Goal: Information Seeking & Learning: Learn about a topic

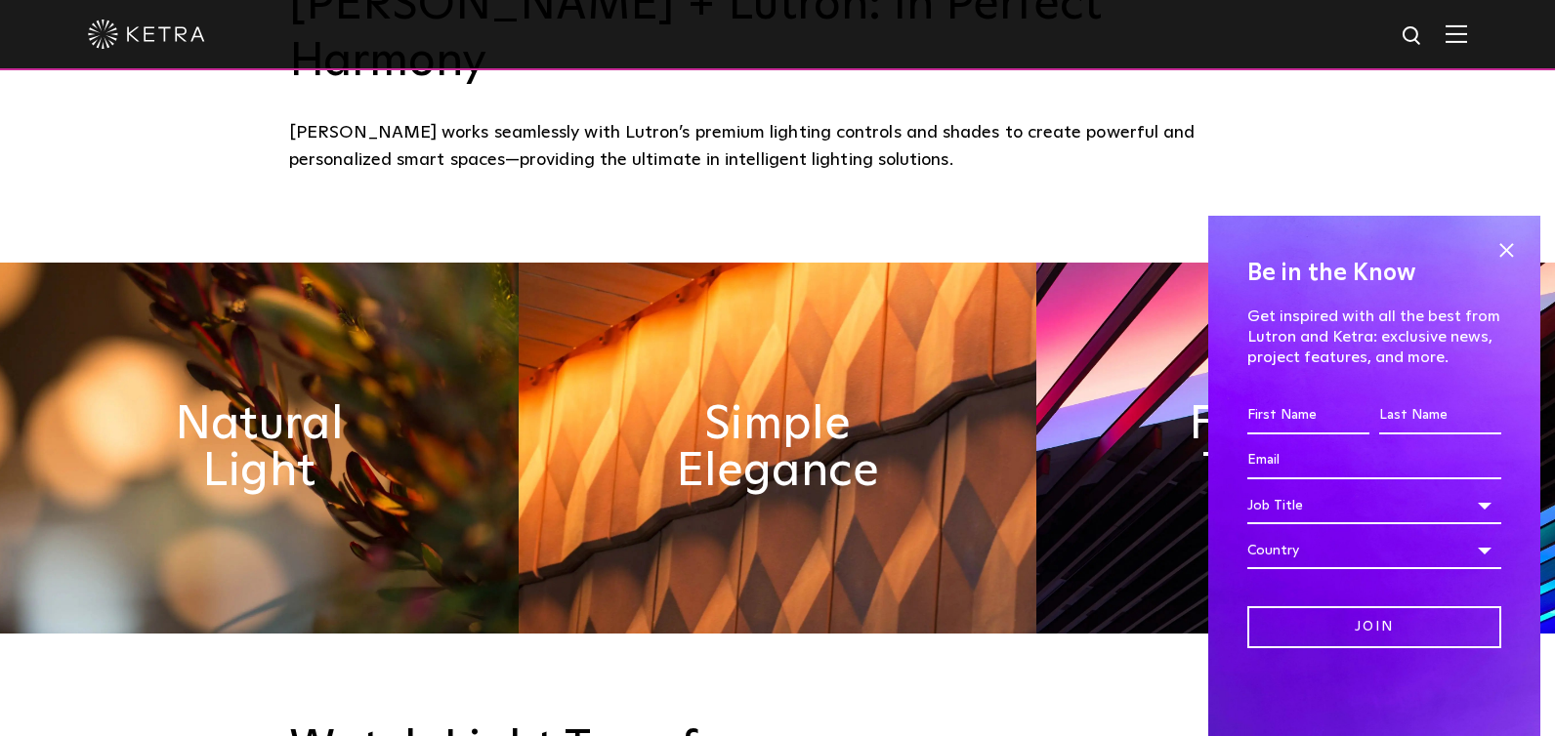
scroll to position [879, 0]
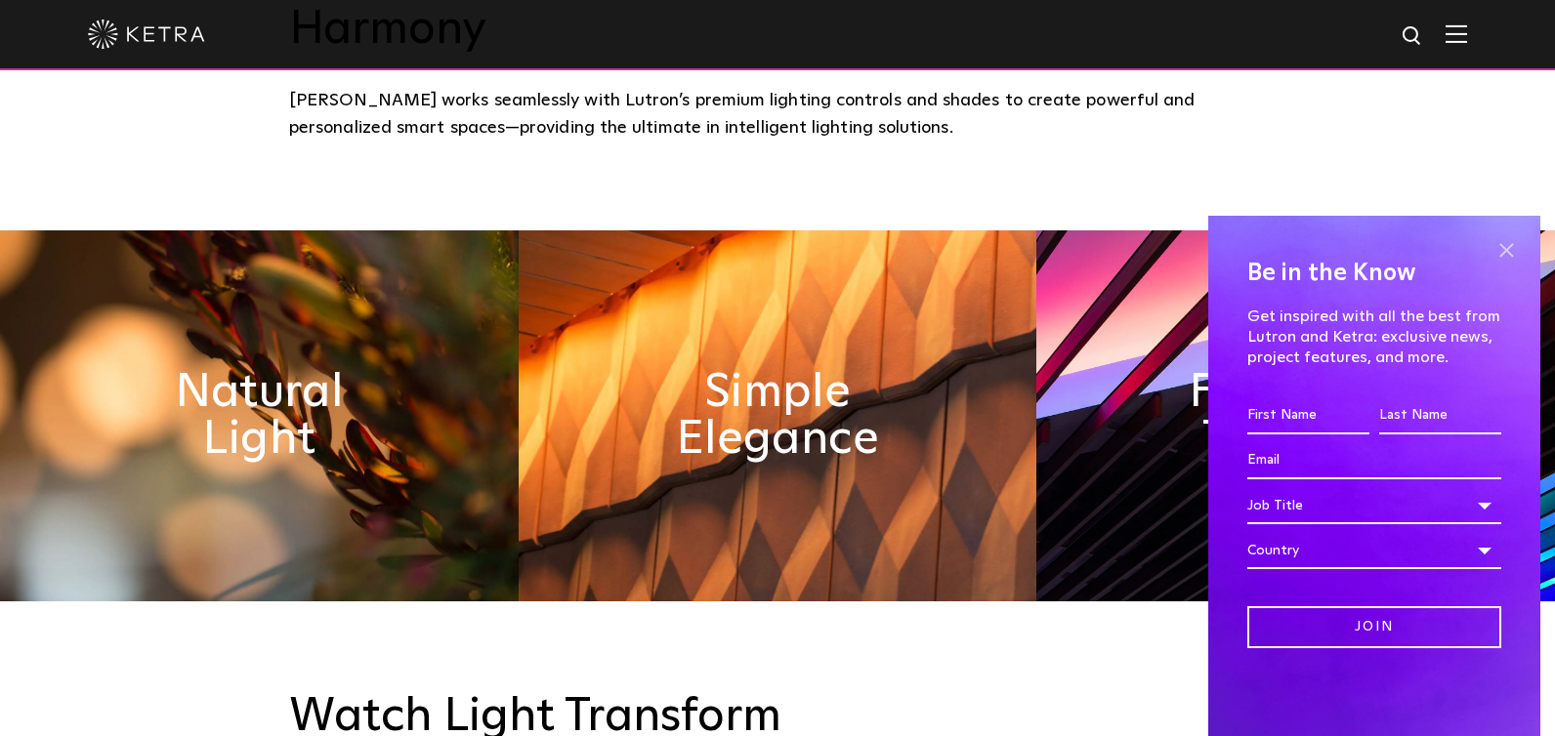
click at [1511, 249] on span at bounding box center [1505, 249] width 29 height 29
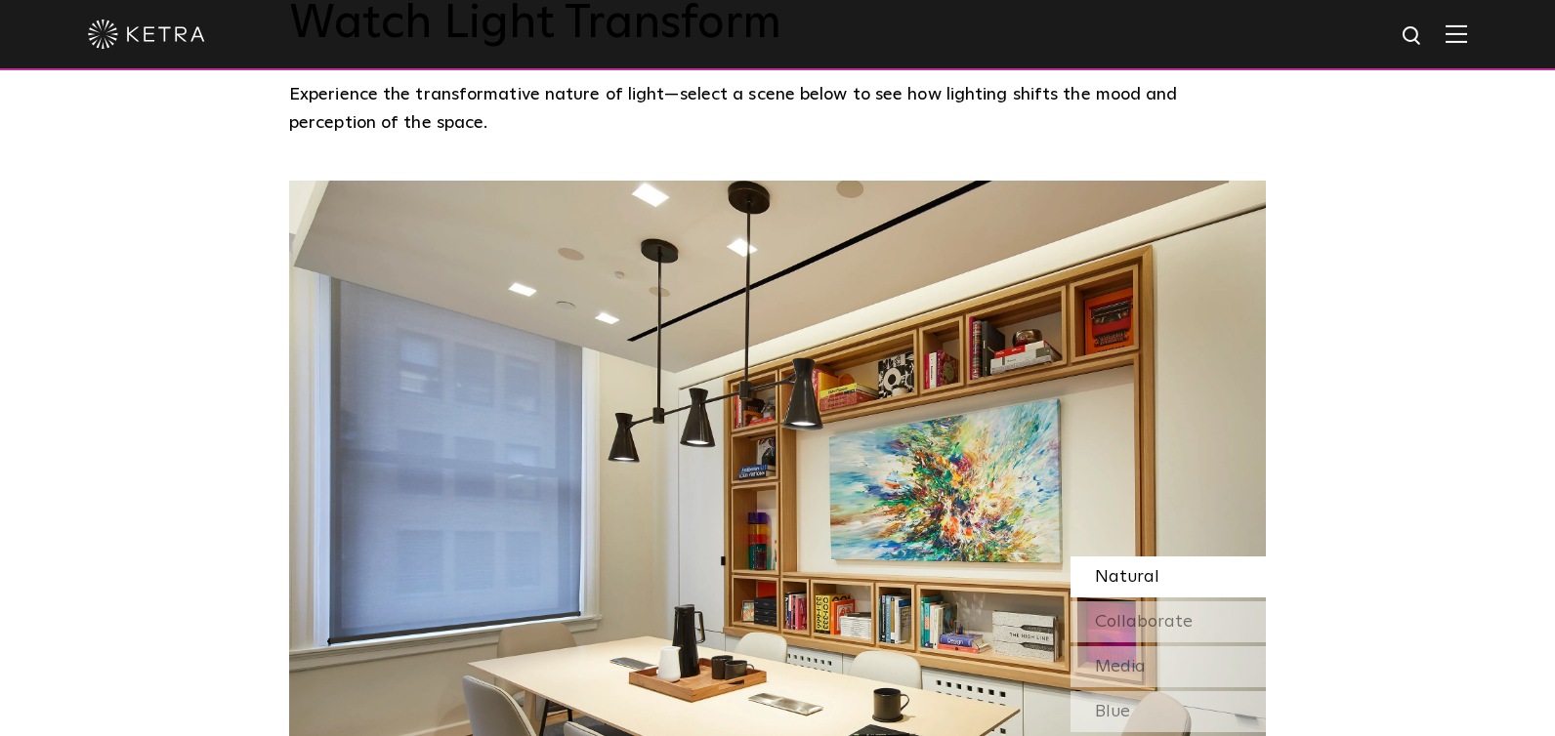
scroll to position [1367, 0]
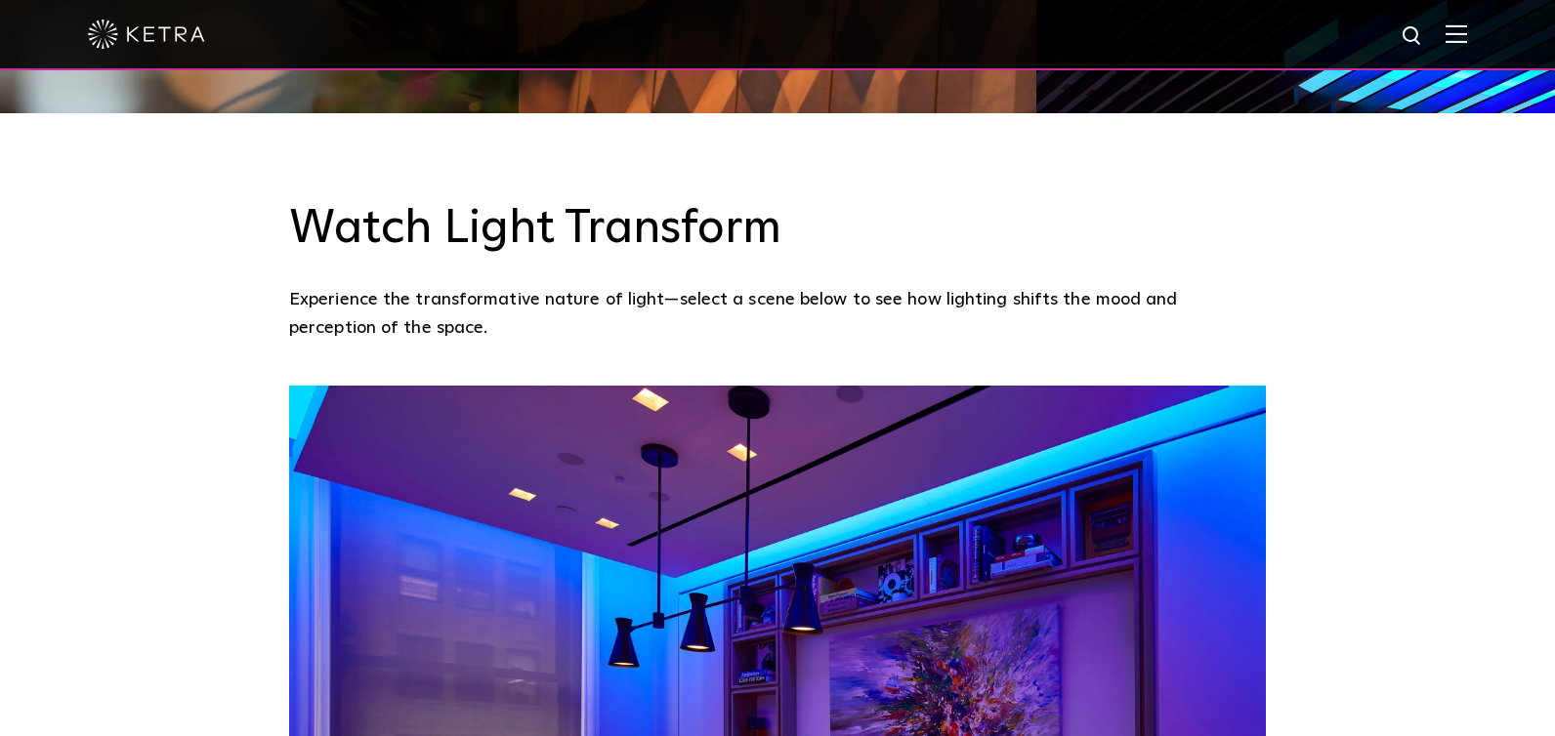
click at [840, 119] on div "Watch Light Transform Experience the transformative nature of light—select a sc…" at bounding box center [777, 249] width 1555 height 272
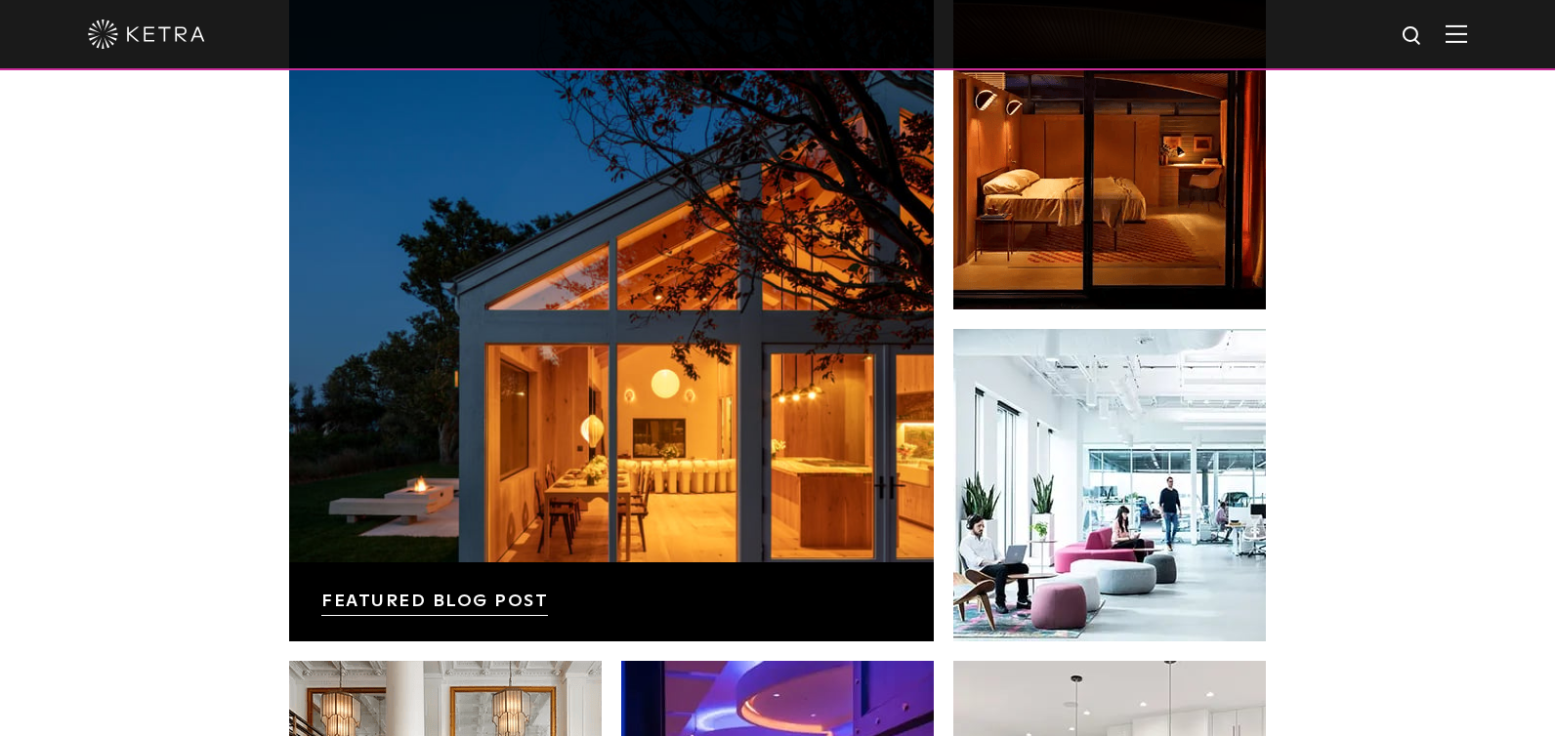
scroll to position [3222, 0]
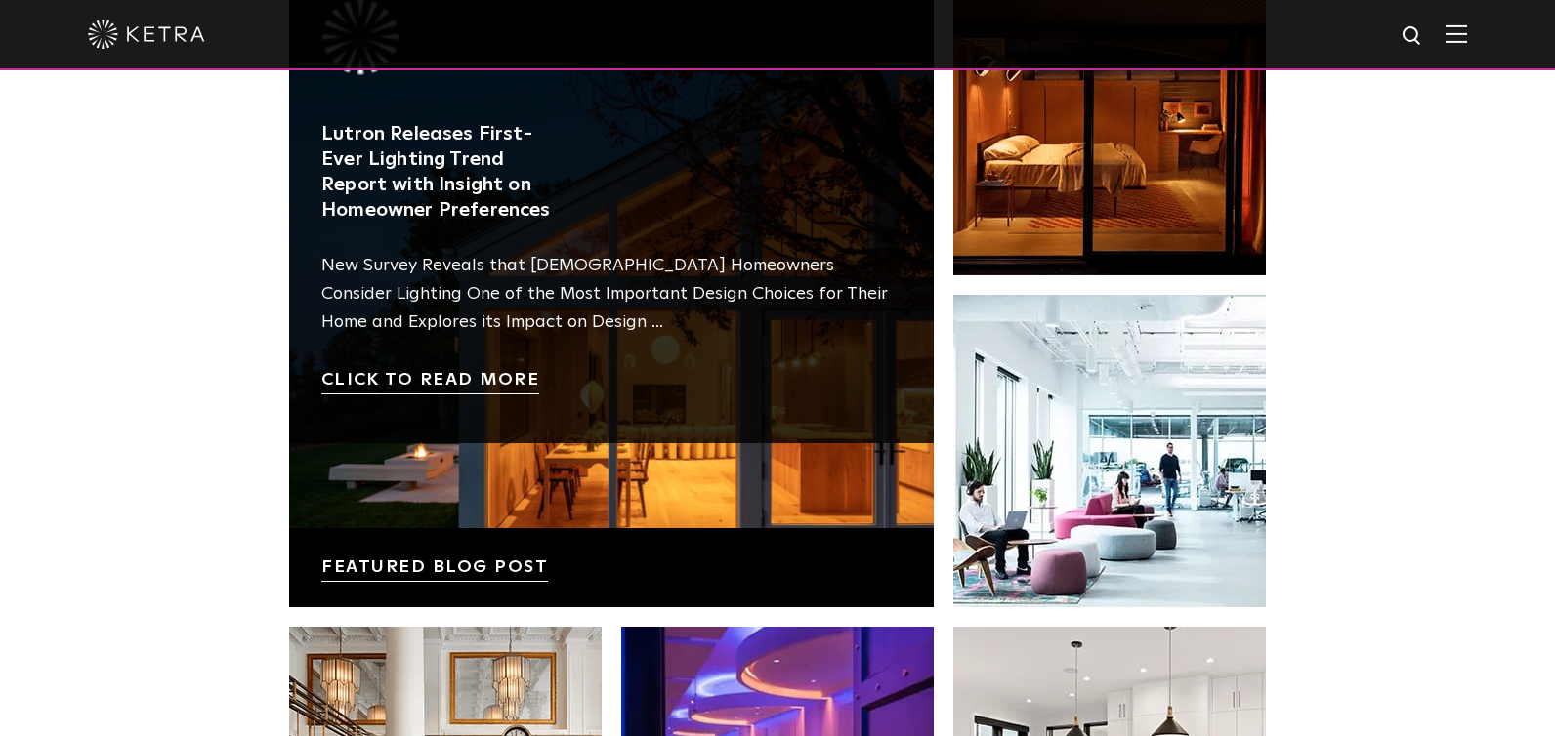
click at [440, 509] on link at bounding box center [611, 285] width 644 height 644
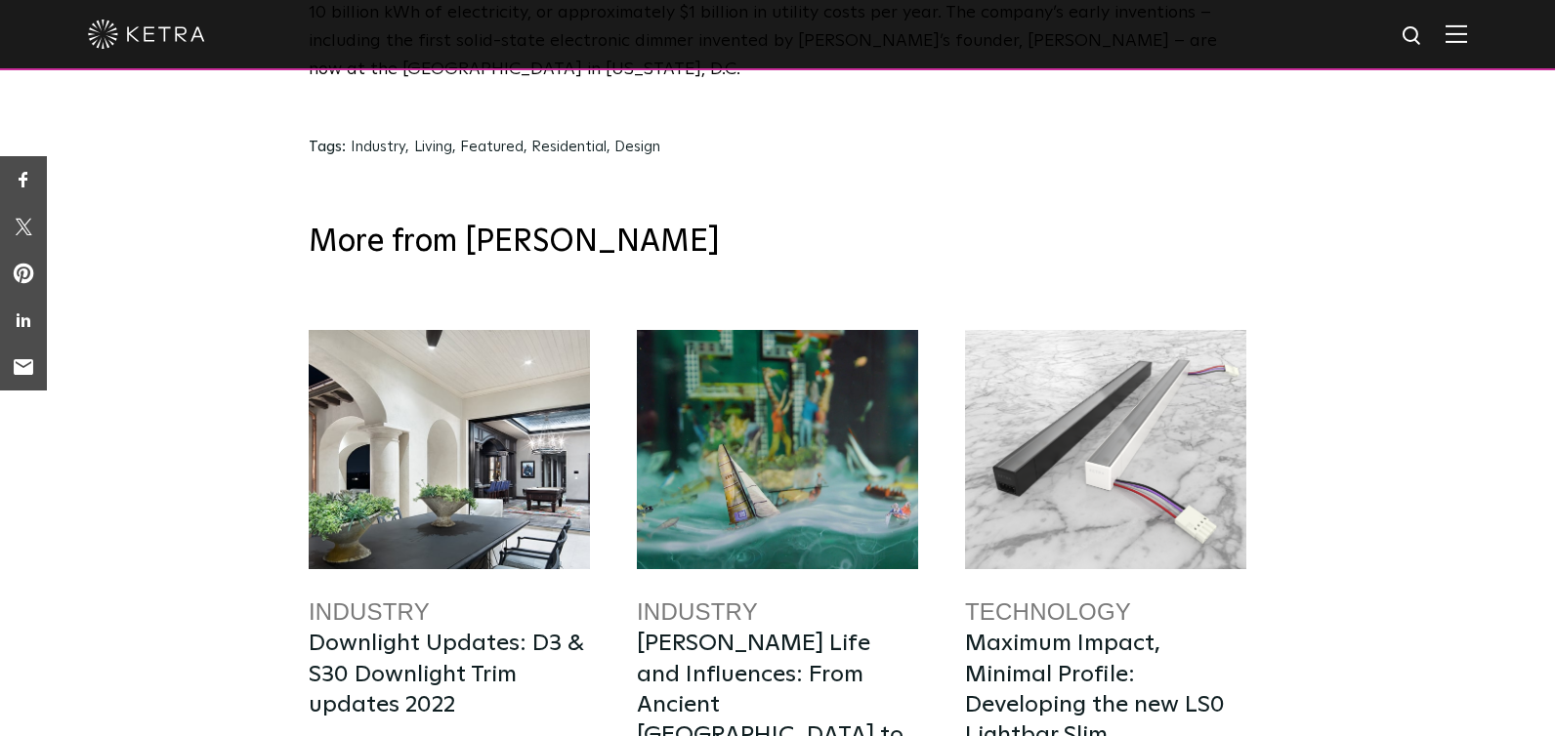
scroll to position [9765, 0]
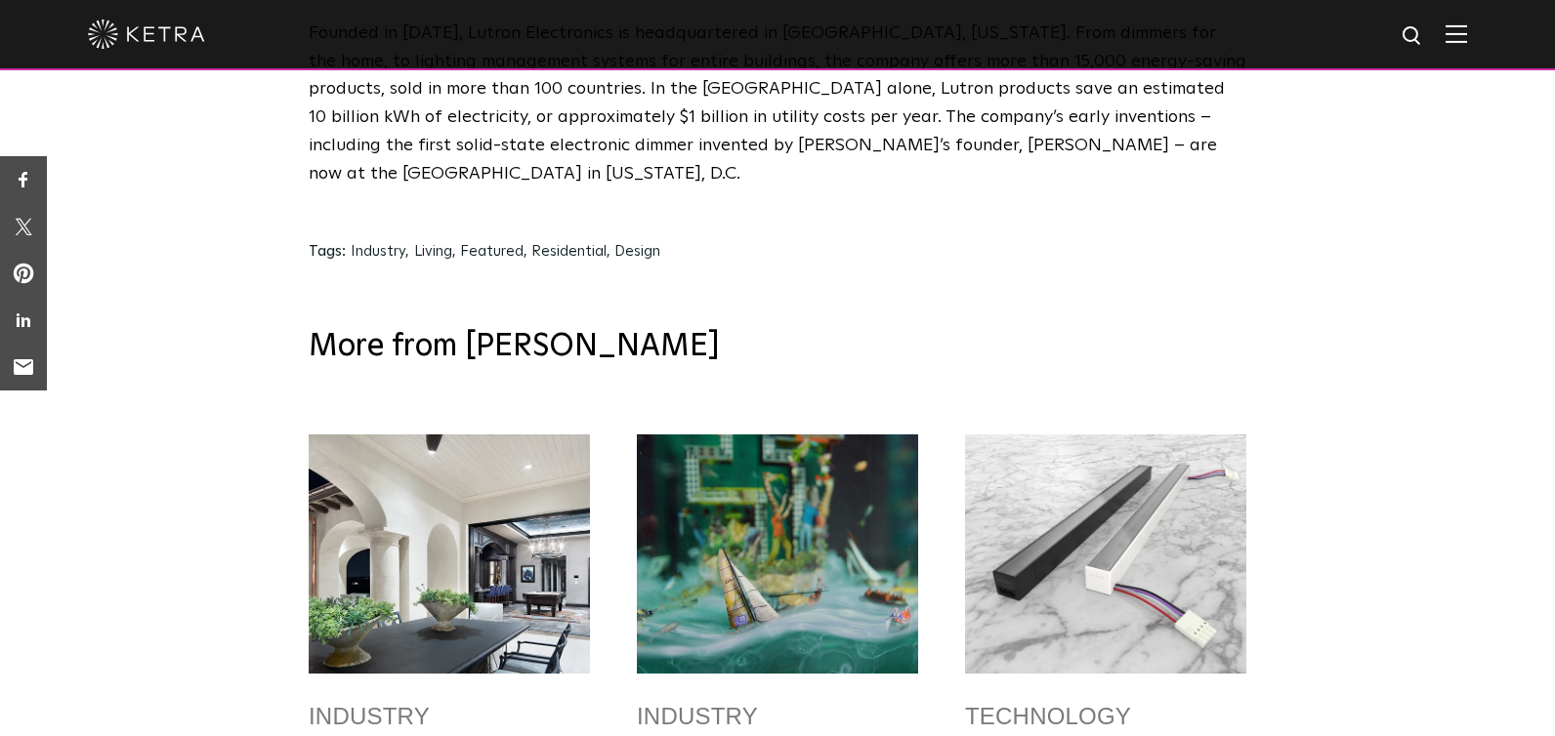
click at [1096, 435] on div at bounding box center [1105, 554] width 281 height 239
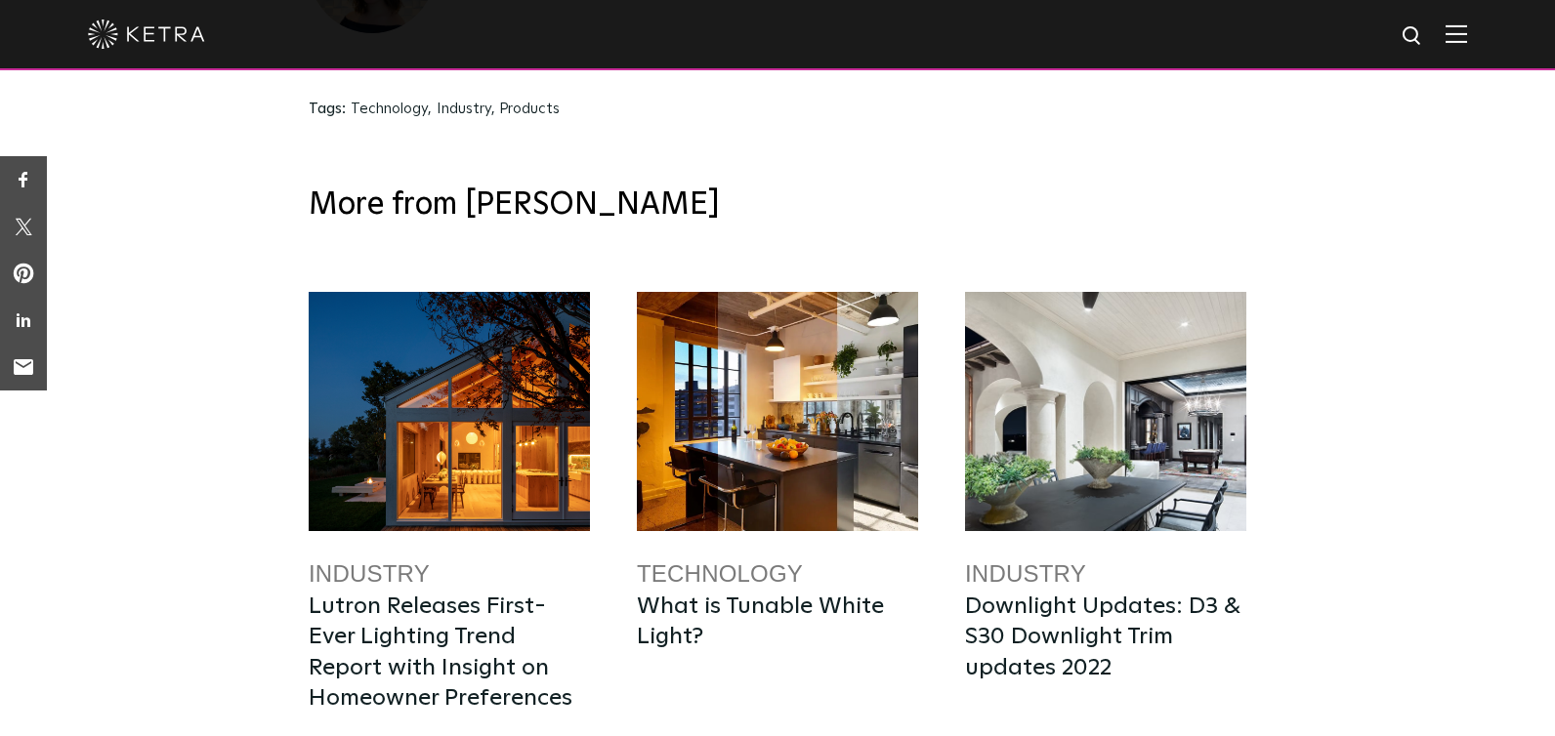
scroll to position [5371, 0]
